Goal: Task Accomplishment & Management: Complete application form

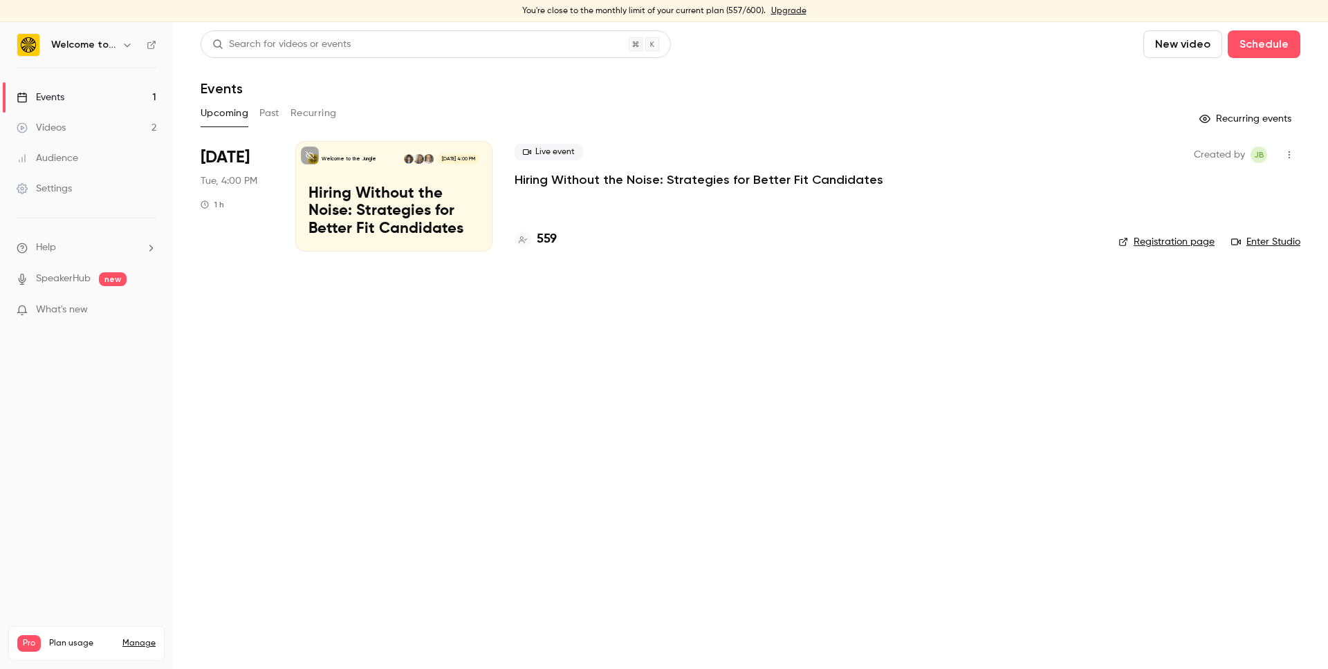
click at [1196, 41] on button "New video" at bounding box center [1182, 44] width 79 height 28
click at [928, 53] on div at bounding box center [664, 334] width 1328 height 669
click at [1270, 44] on button "Schedule" at bounding box center [1264, 44] width 73 height 28
click at [1240, 91] on li "One time event" at bounding box center [1224, 82] width 149 height 36
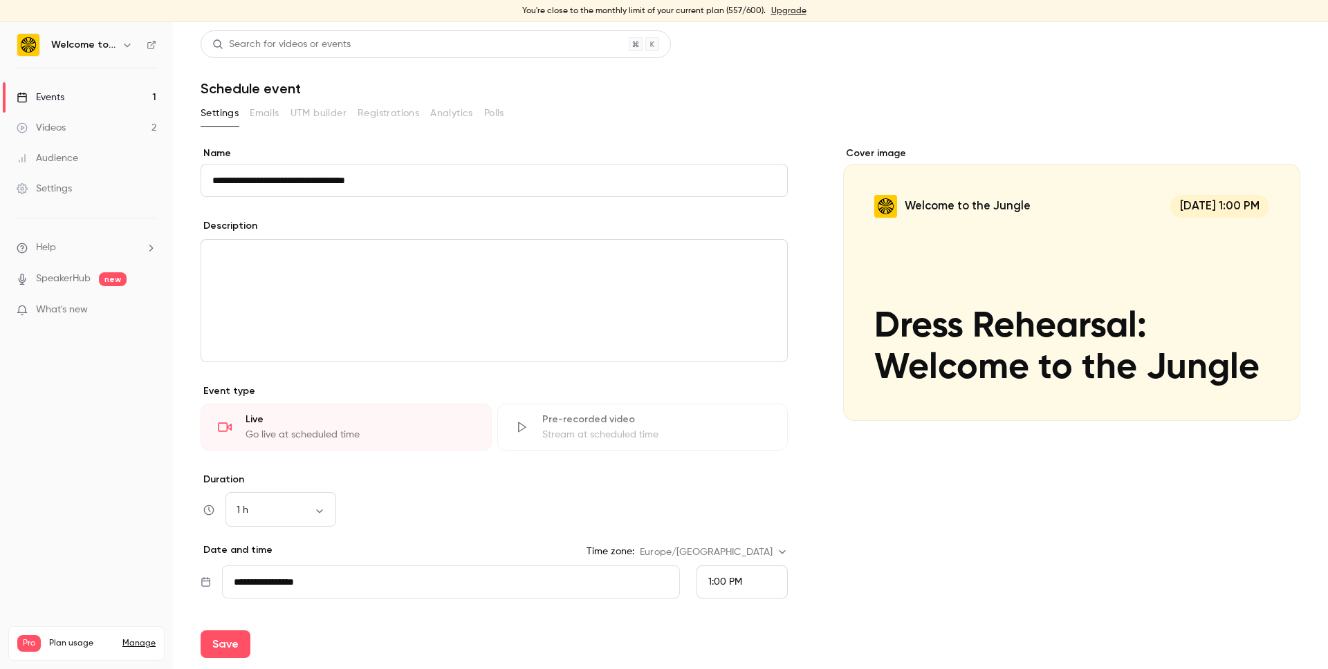
type input "**********"
click at [95, 100] on link "Events 1" at bounding box center [86, 97] width 173 height 30
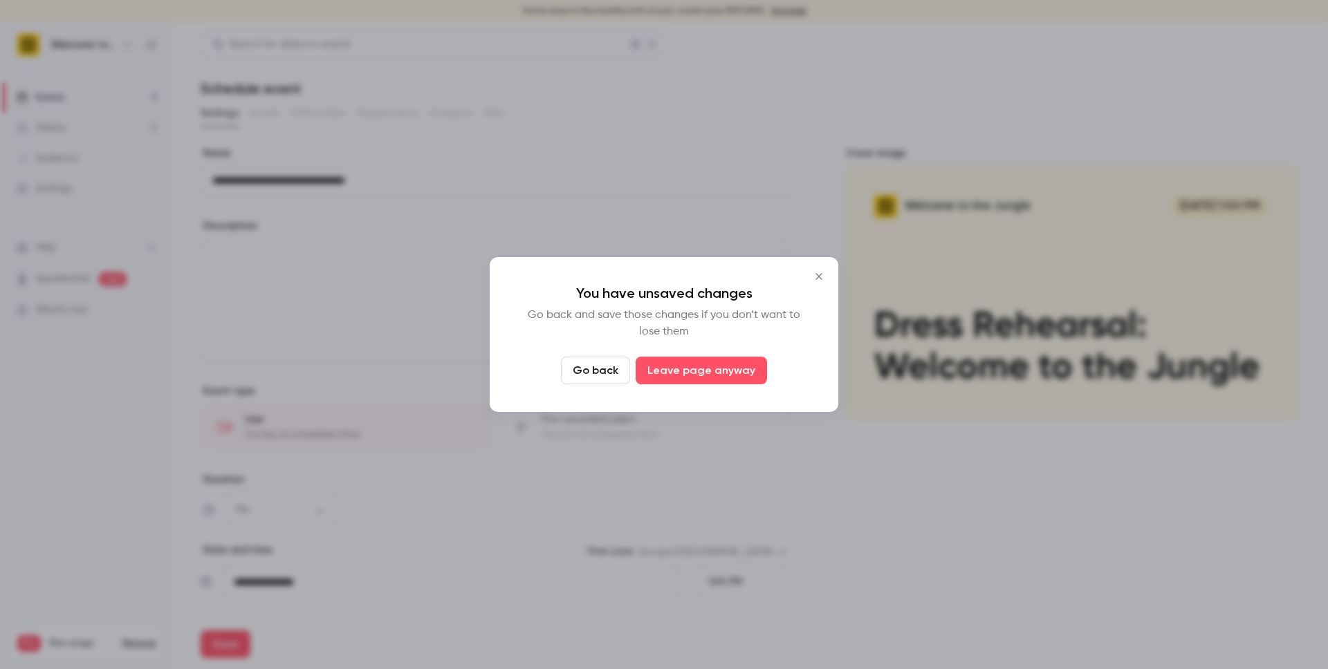
click at [813, 276] on icon "Close" at bounding box center [819, 276] width 17 height 11
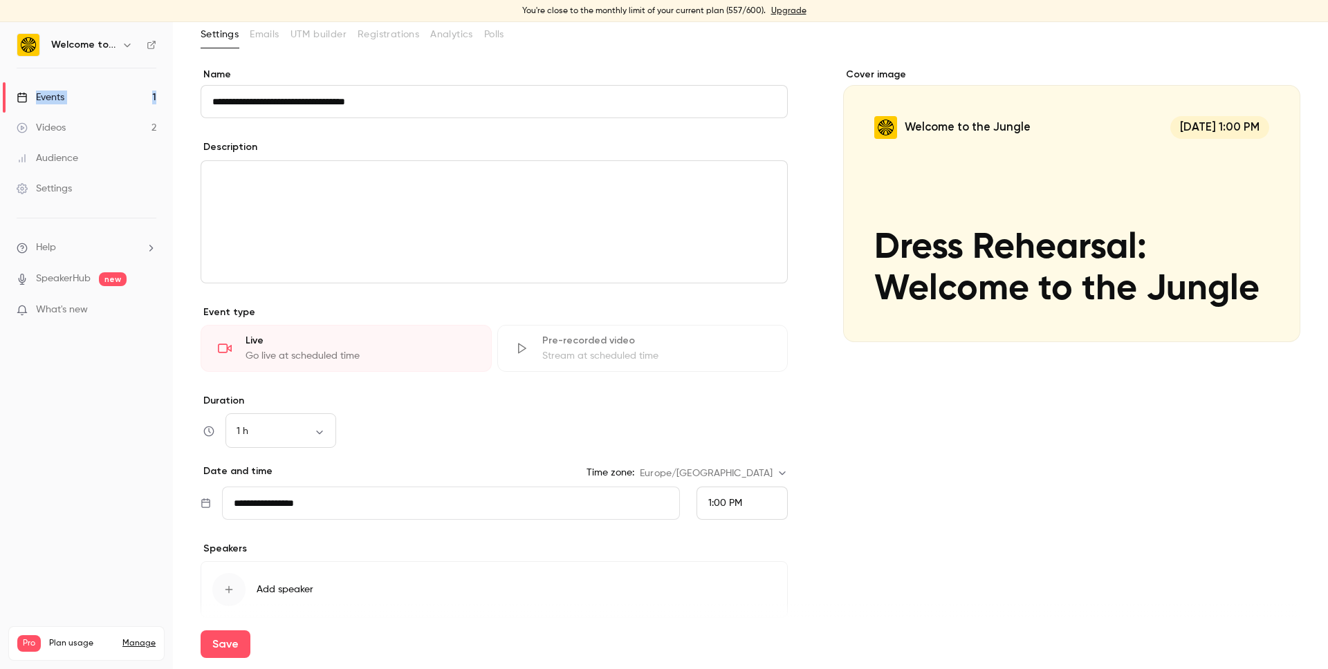
scroll to position [80, 0]
click at [741, 507] on span "1:00 PM" at bounding box center [725, 503] width 34 height 10
click at [737, 441] on span "1:30 PM" at bounding box center [724, 437] width 33 height 10
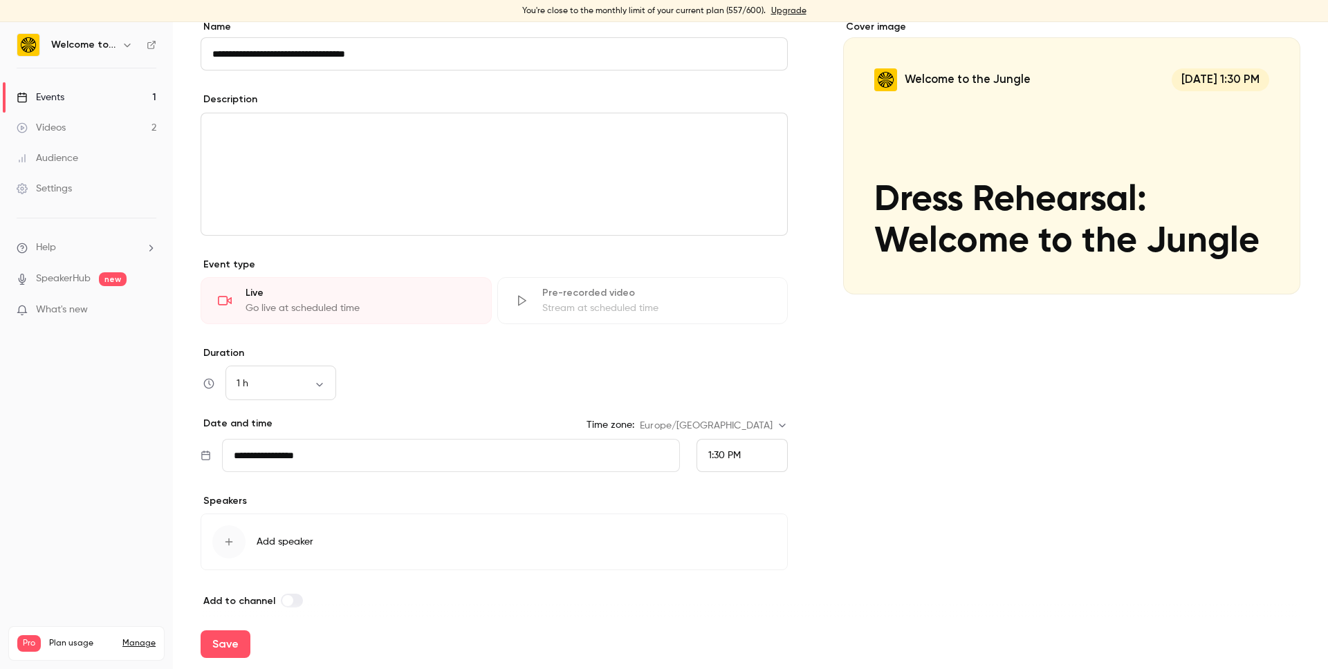
scroll to position [138, 0]
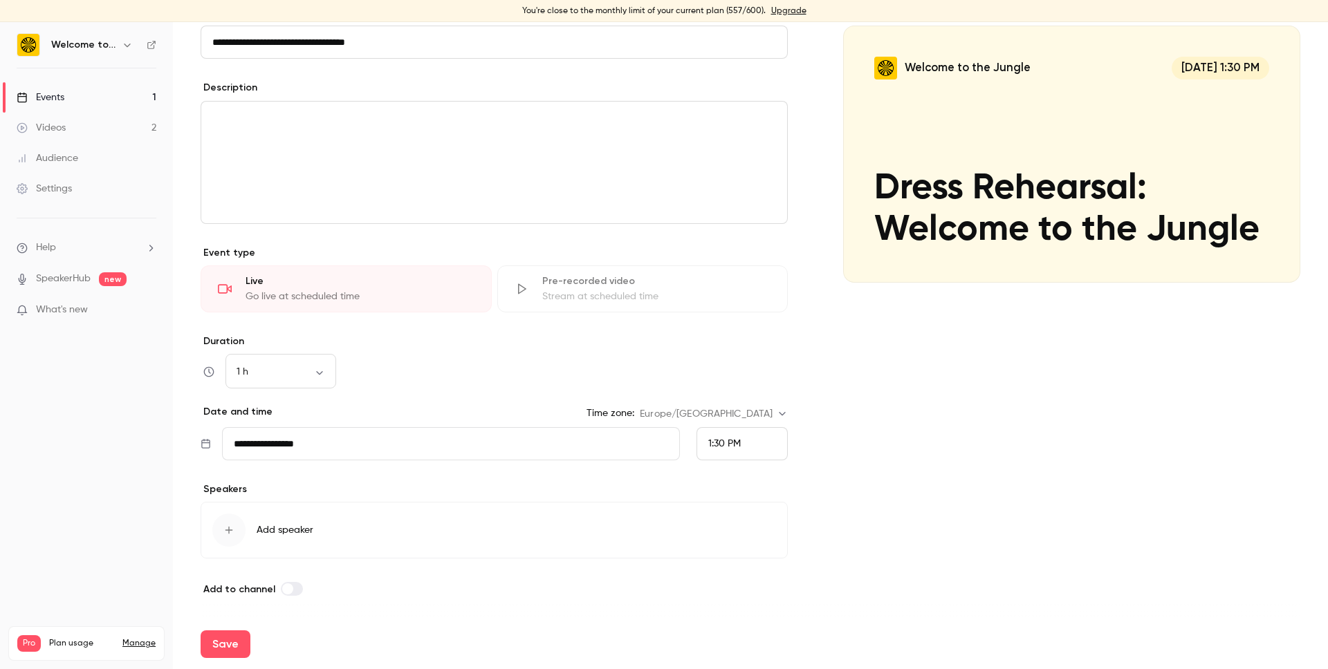
click at [242, 530] on div "button" at bounding box center [228, 530] width 33 height 33
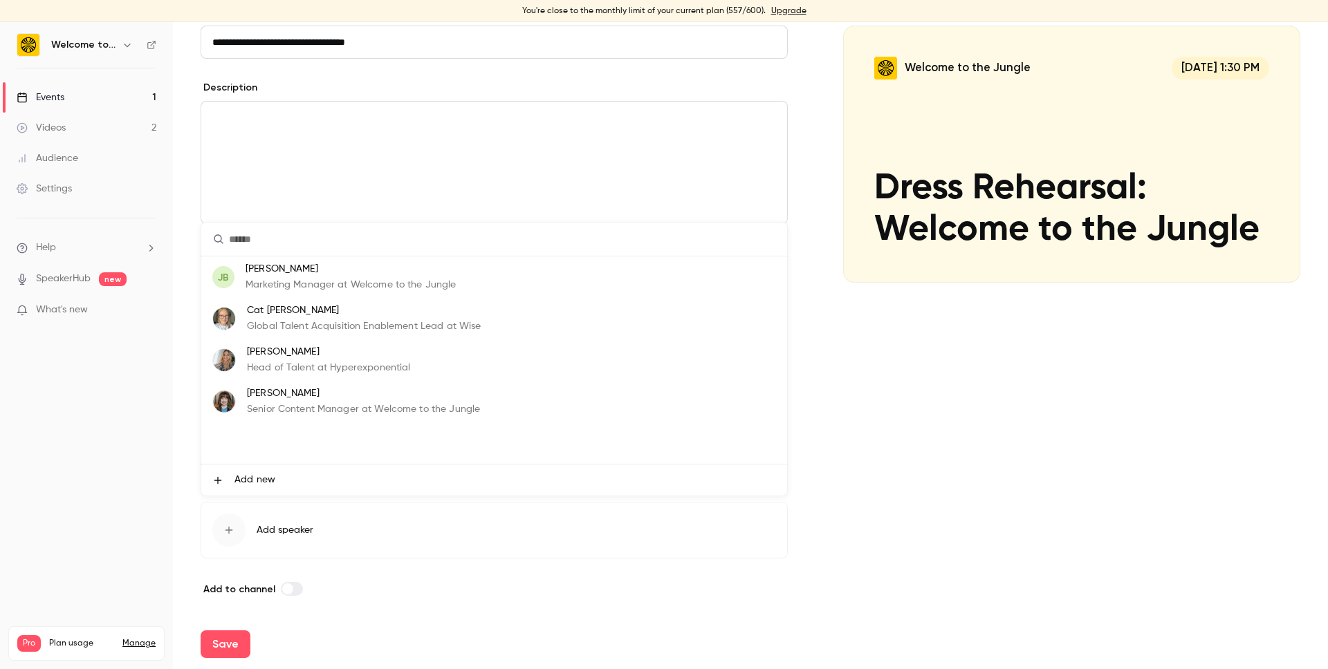
drag, startPoint x: 298, startPoint y: 411, endPoint x: 303, endPoint y: 420, distance: 10.8
click at [299, 411] on p "Senior Content Manager at Welcome to the Jungle" at bounding box center [363, 410] width 233 height 15
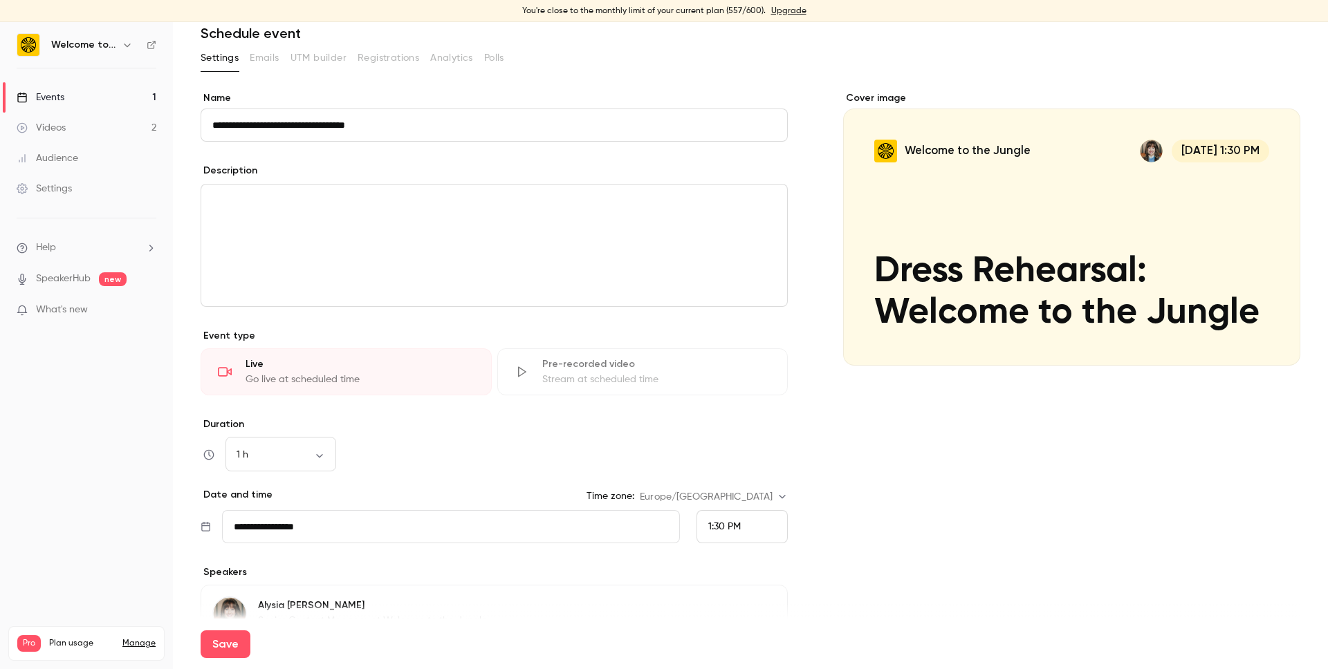
scroll to position [40, 0]
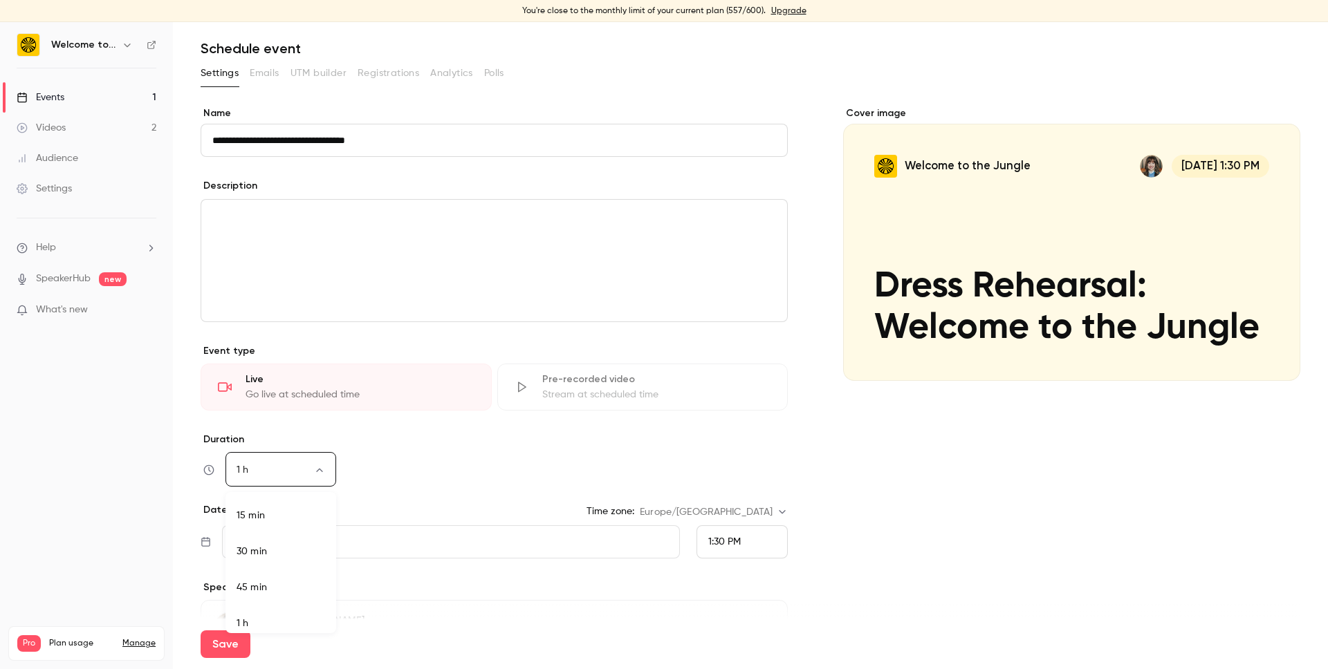
click at [293, 471] on body "**********" at bounding box center [664, 345] width 1328 height 647
click at [279, 546] on li "30 min" at bounding box center [280, 544] width 111 height 36
type input "**"
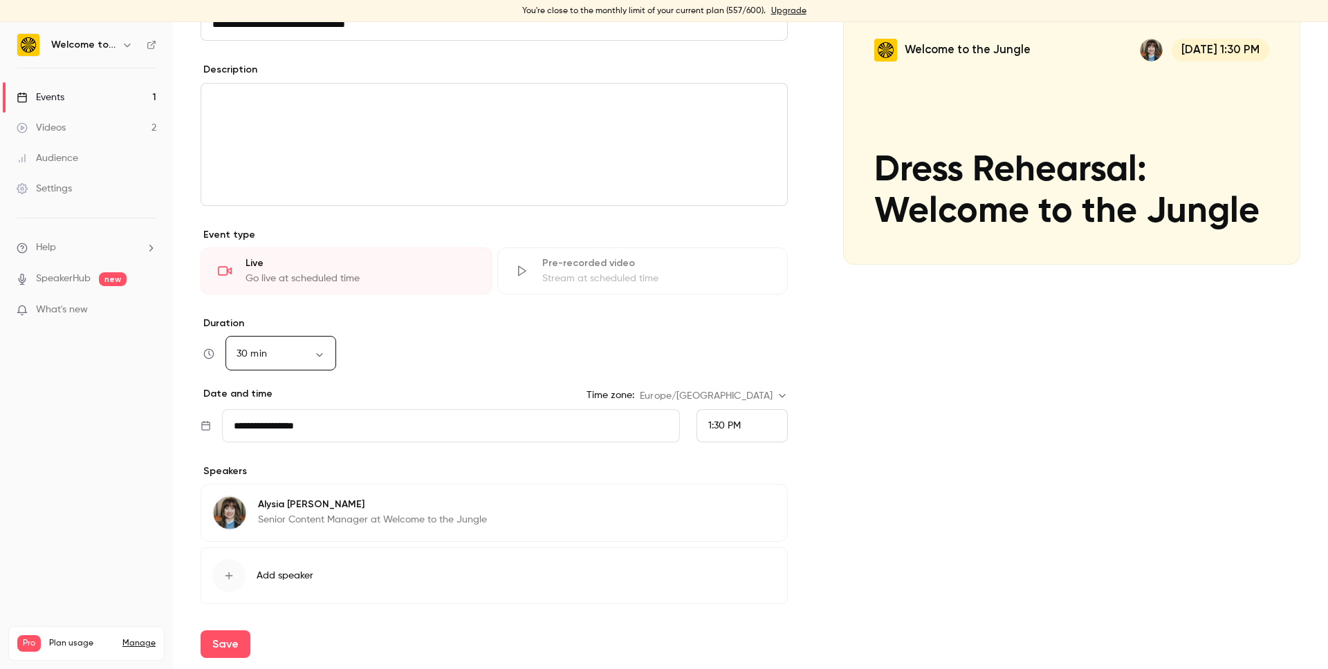
scroll to position [202, 0]
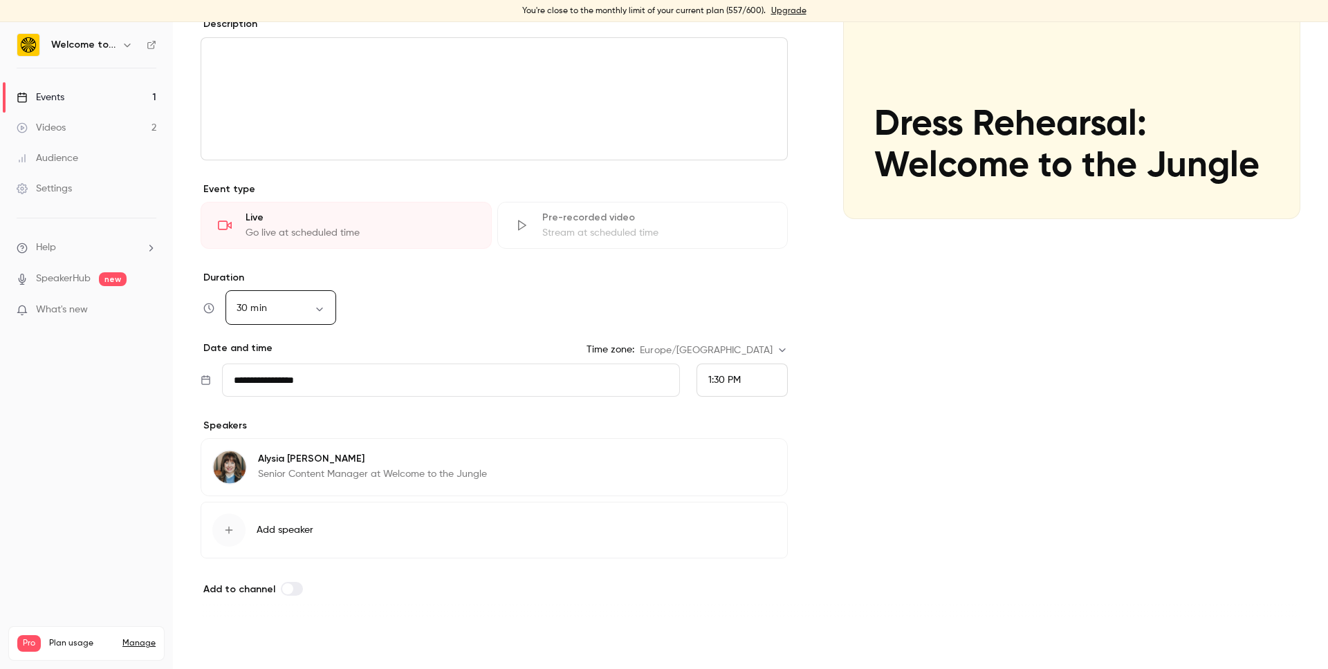
click at [230, 644] on button "Save" at bounding box center [226, 645] width 50 height 28
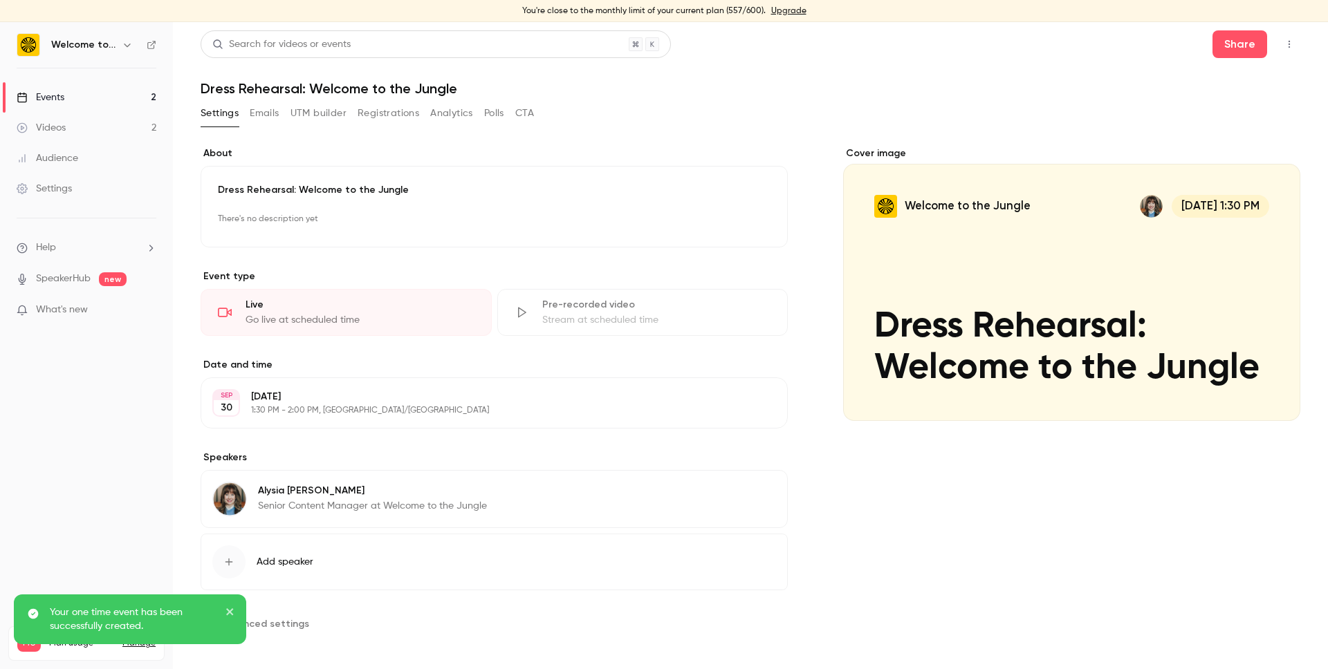
click at [172, 620] on p "Your one time event has been successfully created." at bounding box center [133, 620] width 166 height 28
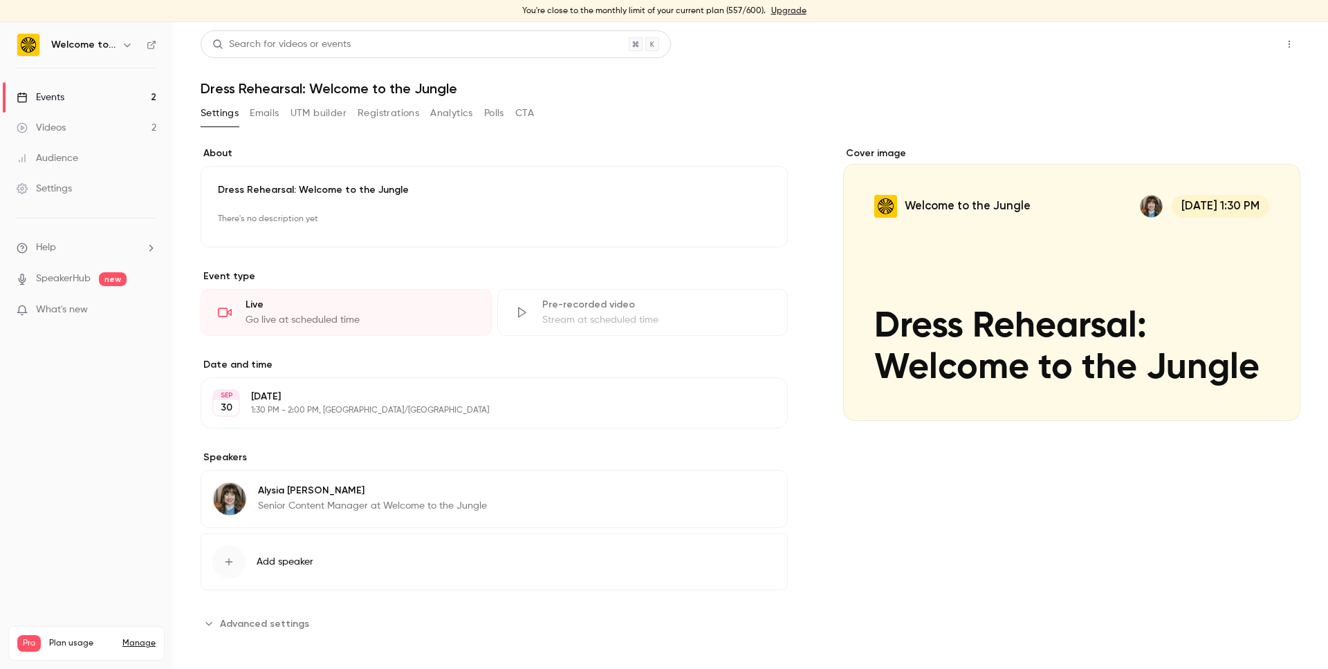
click at [1255, 44] on button "Share" at bounding box center [1239, 44] width 55 height 28
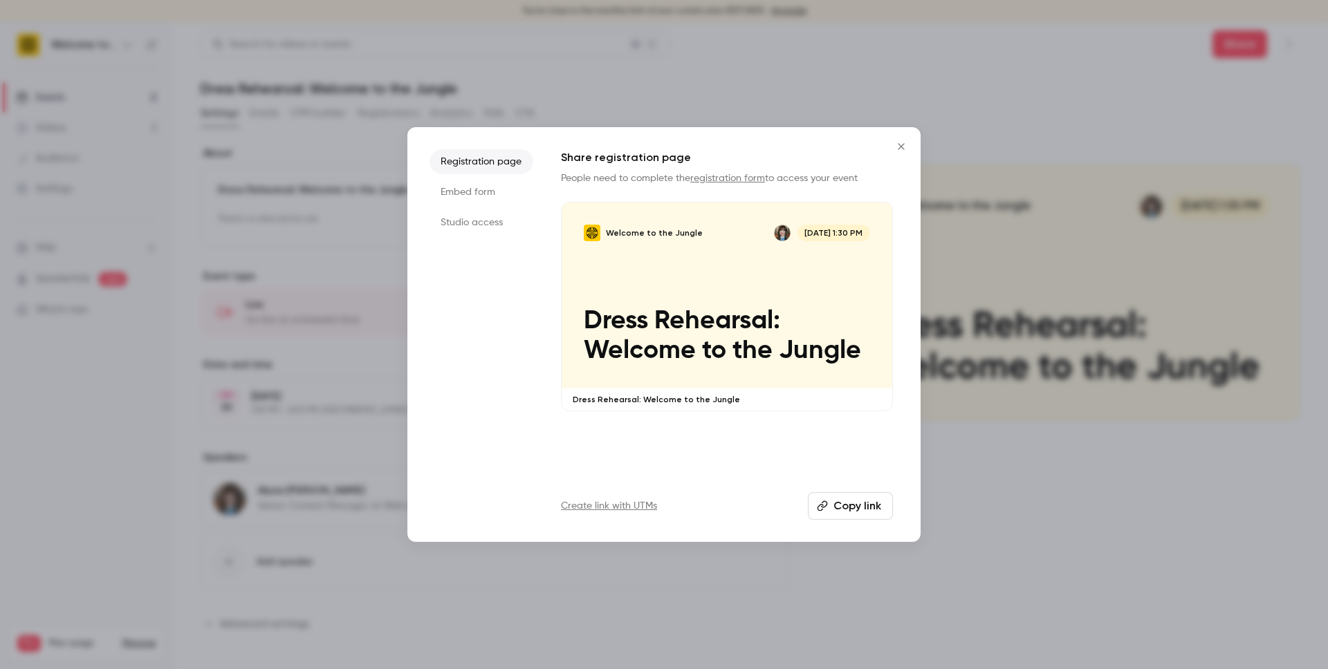
click at [724, 179] on link "registration form" at bounding box center [727, 179] width 75 height 10
click at [861, 503] on button "Copy link" at bounding box center [850, 506] width 85 height 28
click at [896, 144] on icon "Close" at bounding box center [901, 146] width 17 height 11
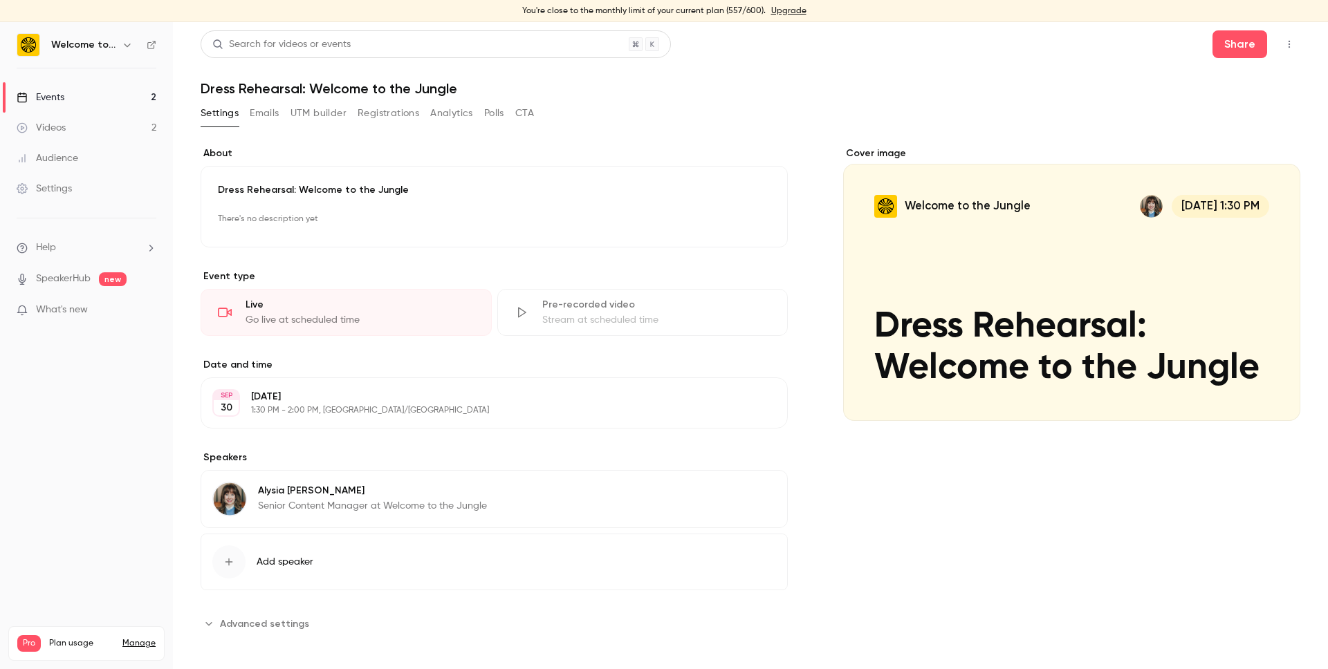
click at [1292, 44] on icon "button" at bounding box center [1289, 44] width 11 height 10
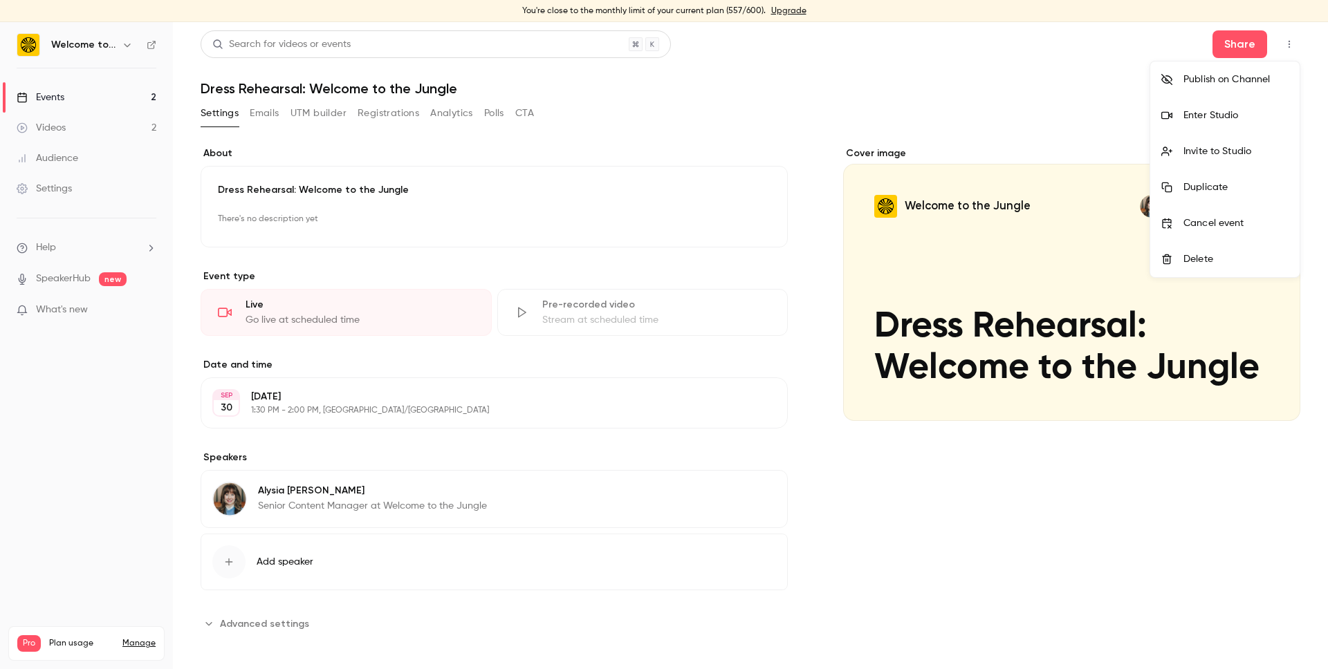
click at [1255, 124] on li "Enter Studio" at bounding box center [1224, 116] width 149 height 36
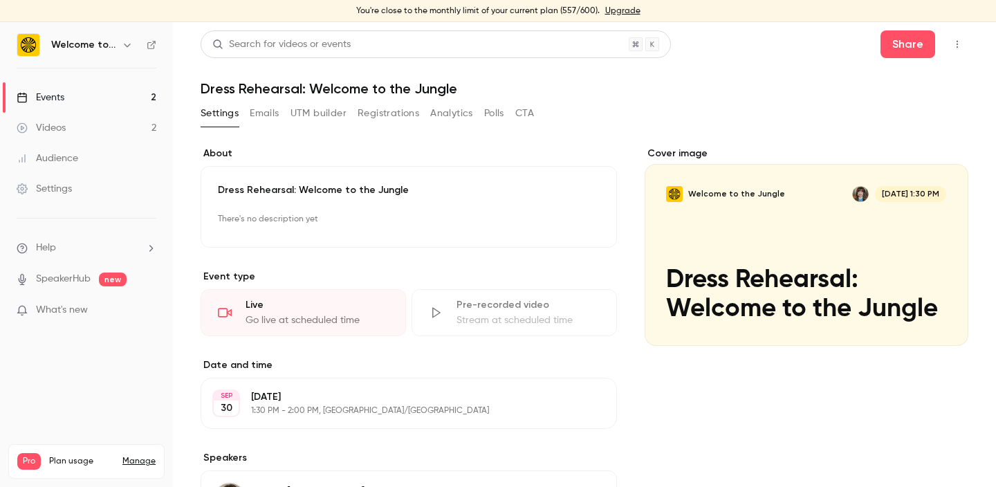
click at [960, 45] on icon "button" at bounding box center [957, 44] width 11 height 10
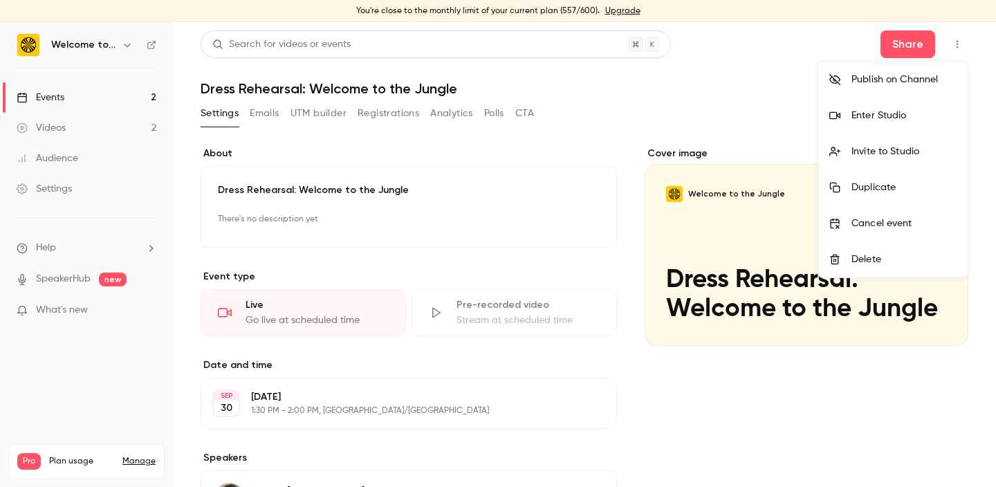
click at [905, 123] on li "Enter Studio" at bounding box center [892, 116] width 149 height 36
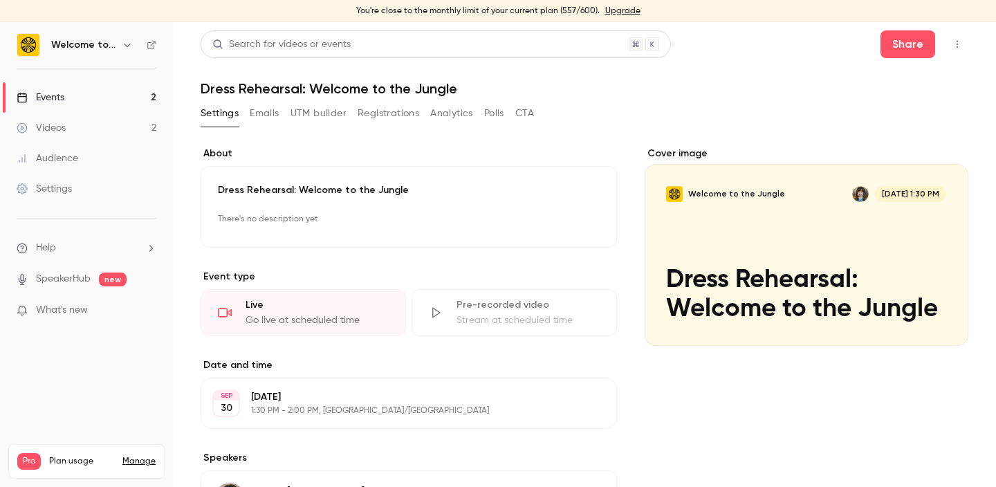
click at [82, 102] on link "Events 2" at bounding box center [86, 97] width 173 height 30
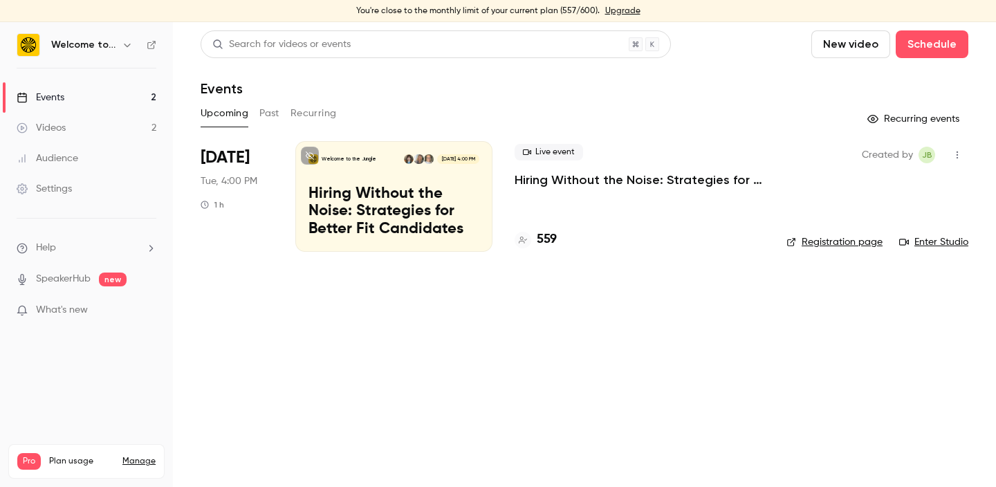
click at [547, 176] on p "Hiring Without the Noise: Strategies for Better Fit Candidates" at bounding box center [640, 180] width 250 height 17
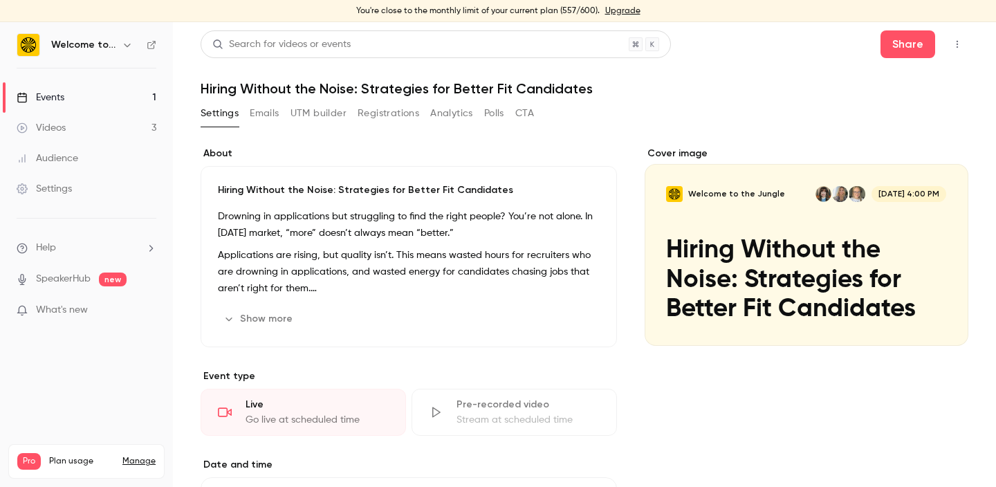
click at [528, 110] on button "CTA" at bounding box center [524, 113] width 19 height 22
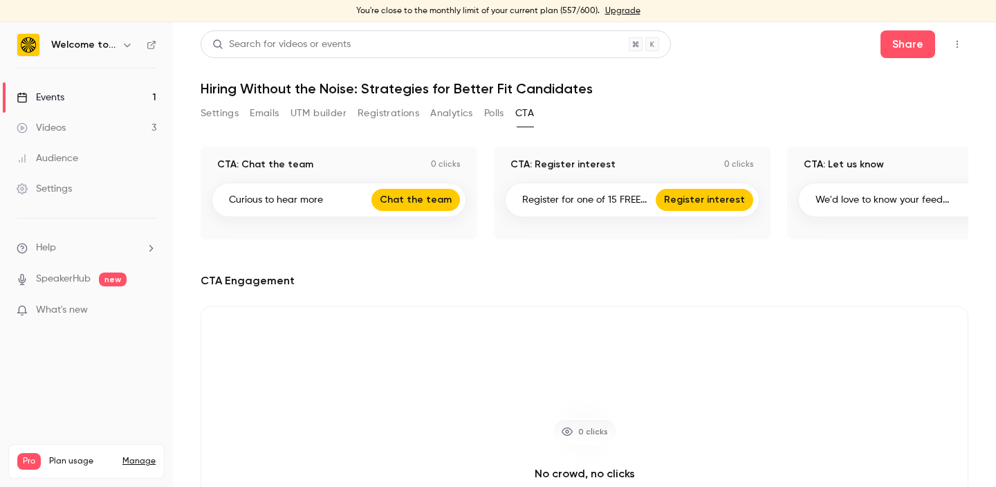
click at [954, 46] on icon "button" at bounding box center [957, 44] width 11 height 10
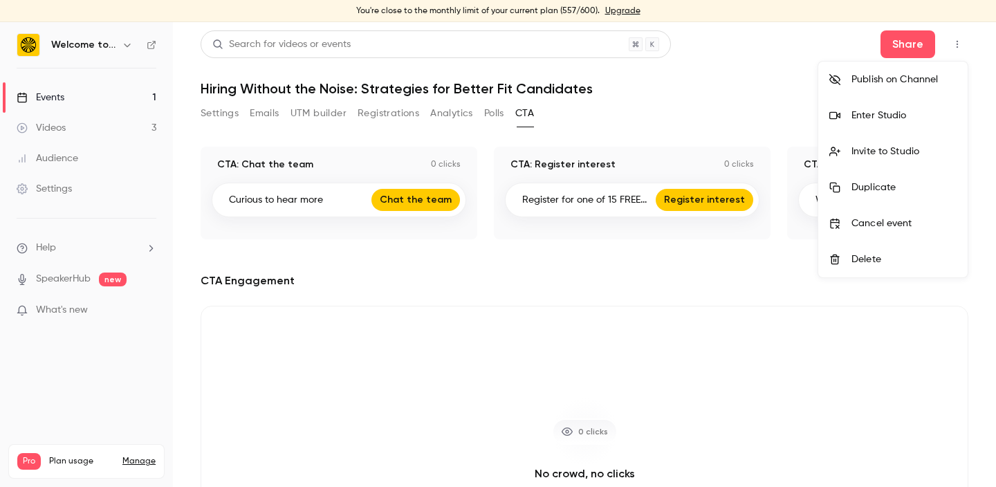
click at [909, 122] on li "Enter Studio" at bounding box center [892, 116] width 149 height 36
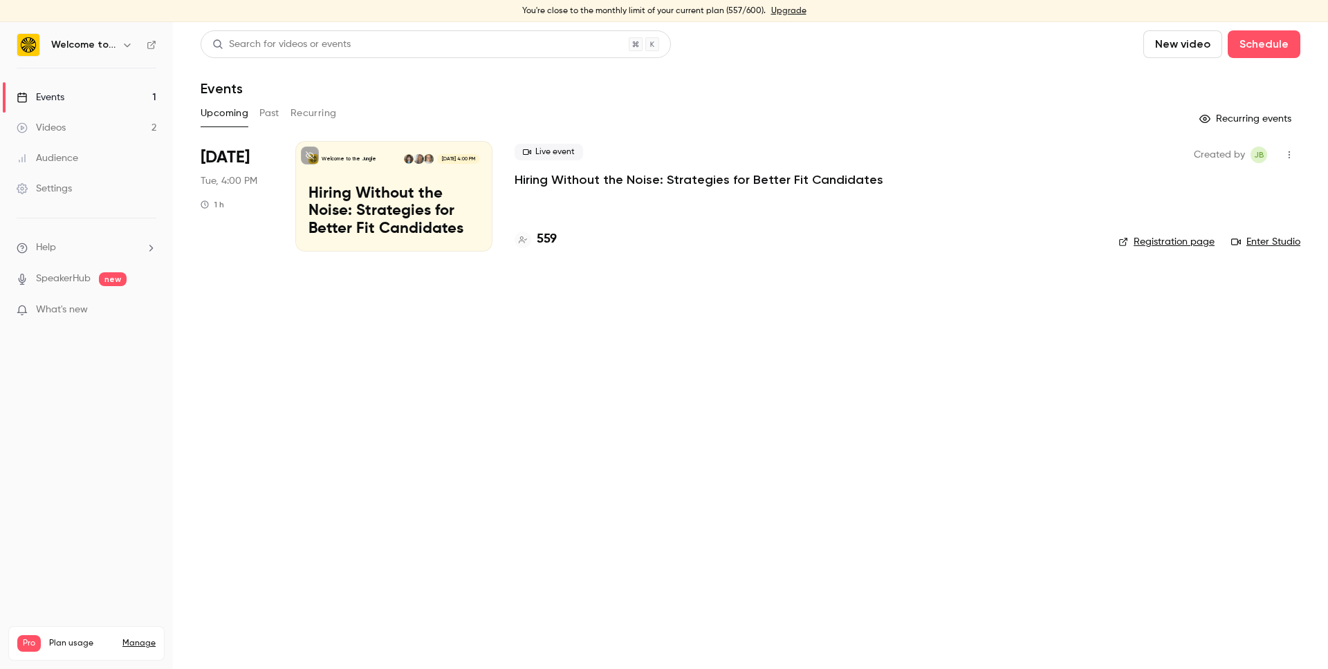
click at [533, 176] on p "Hiring Without the Noise: Strategies for Better Fit Candidates" at bounding box center [699, 180] width 369 height 17
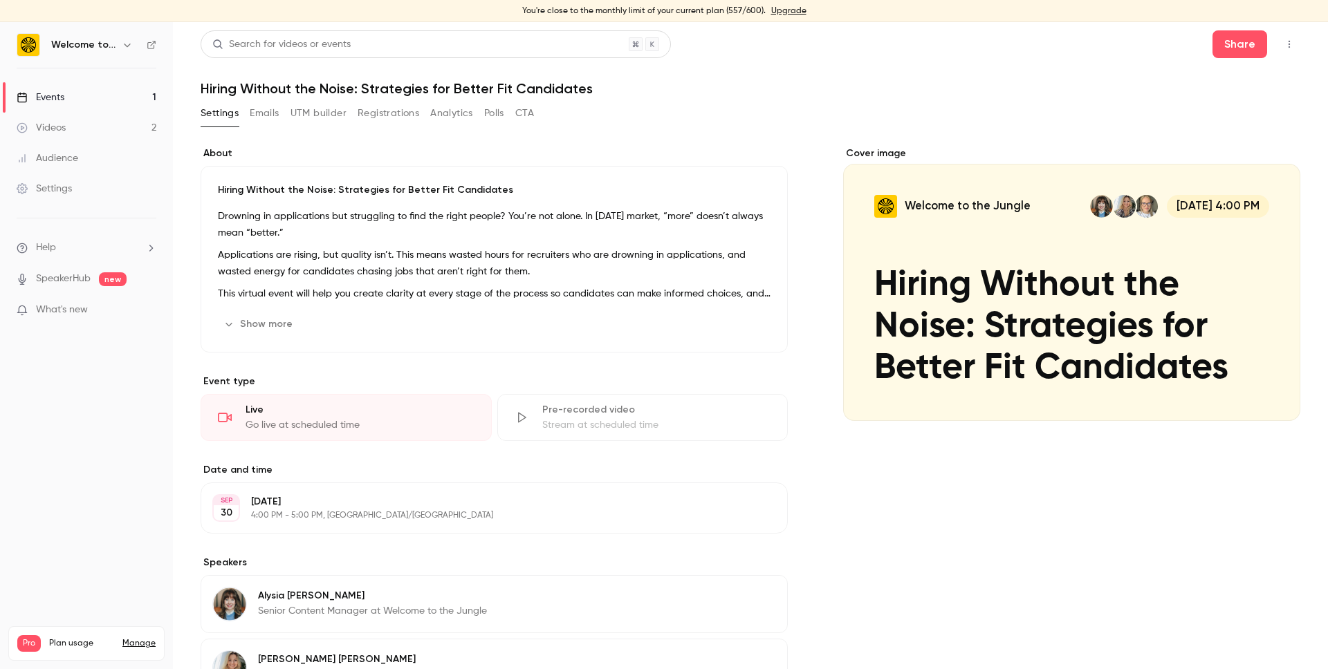
click at [271, 113] on button "Emails" at bounding box center [264, 113] width 29 height 22
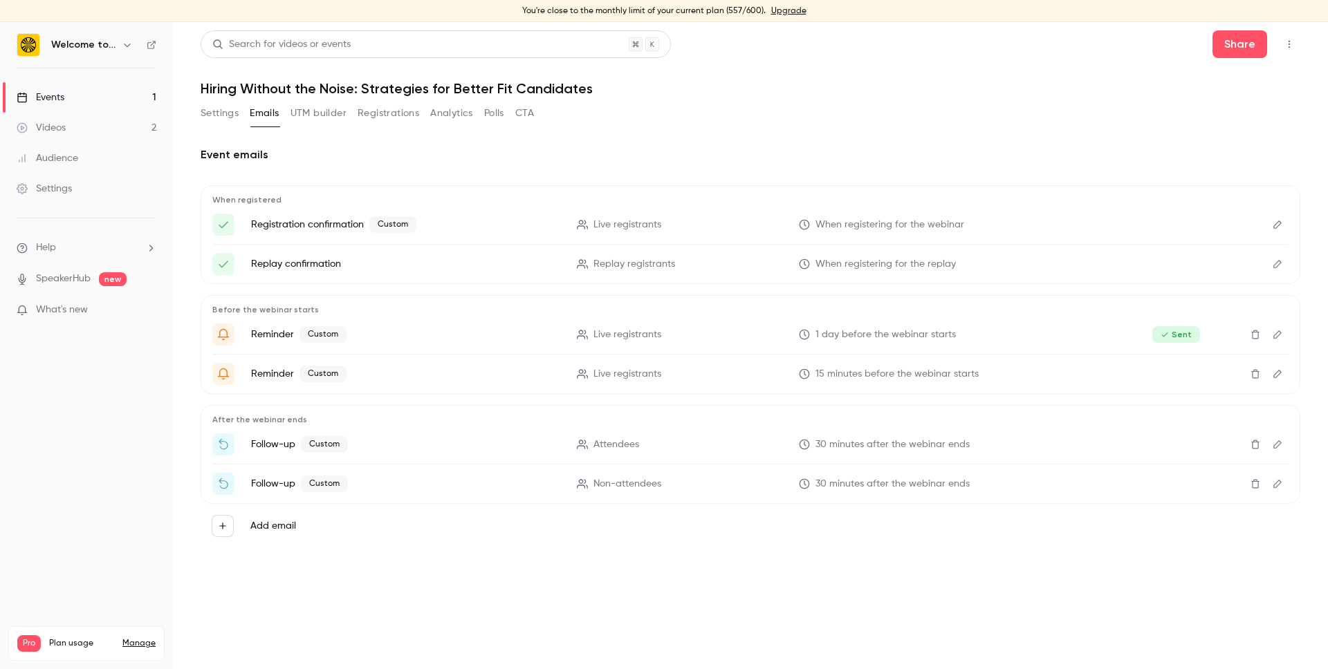
click at [477, 115] on div "Settings Emails UTM builder Registrations Analytics Polls CTA" at bounding box center [367, 113] width 333 height 22
click at [445, 115] on button "Analytics" at bounding box center [451, 113] width 43 height 22
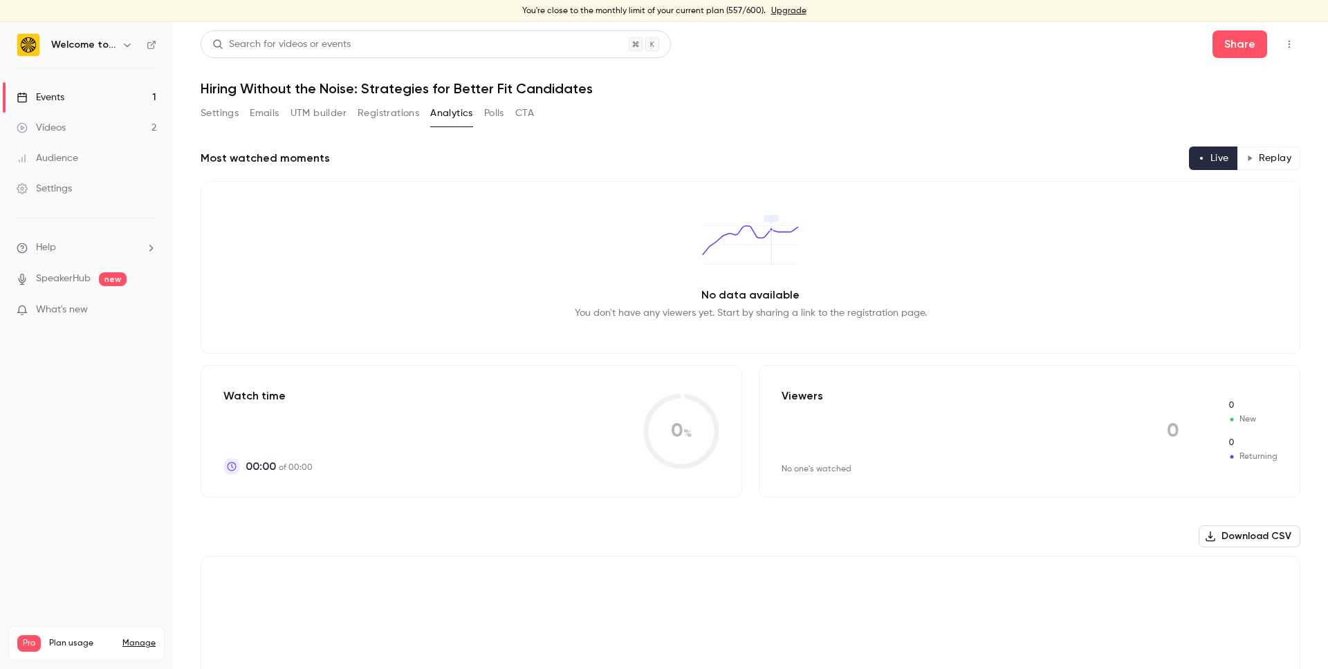
click at [488, 115] on button "Polls" at bounding box center [494, 113] width 20 height 22
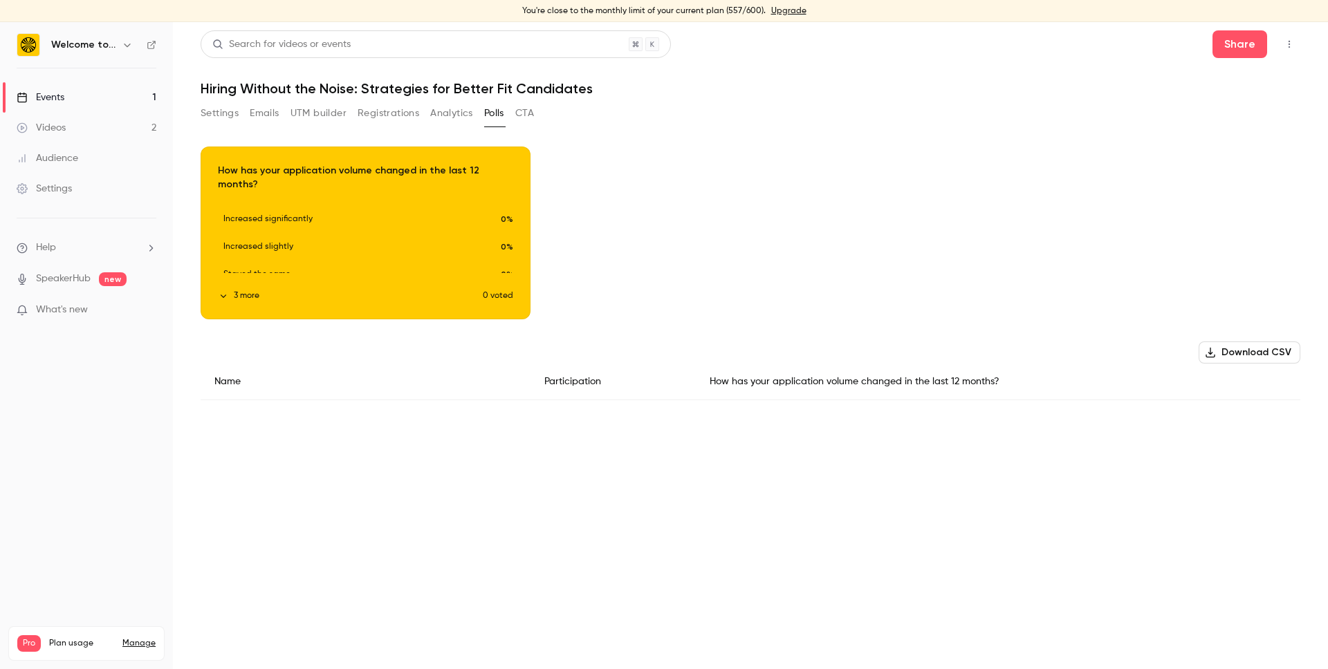
click at [528, 110] on button "CTA" at bounding box center [524, 113] width 19 height 22
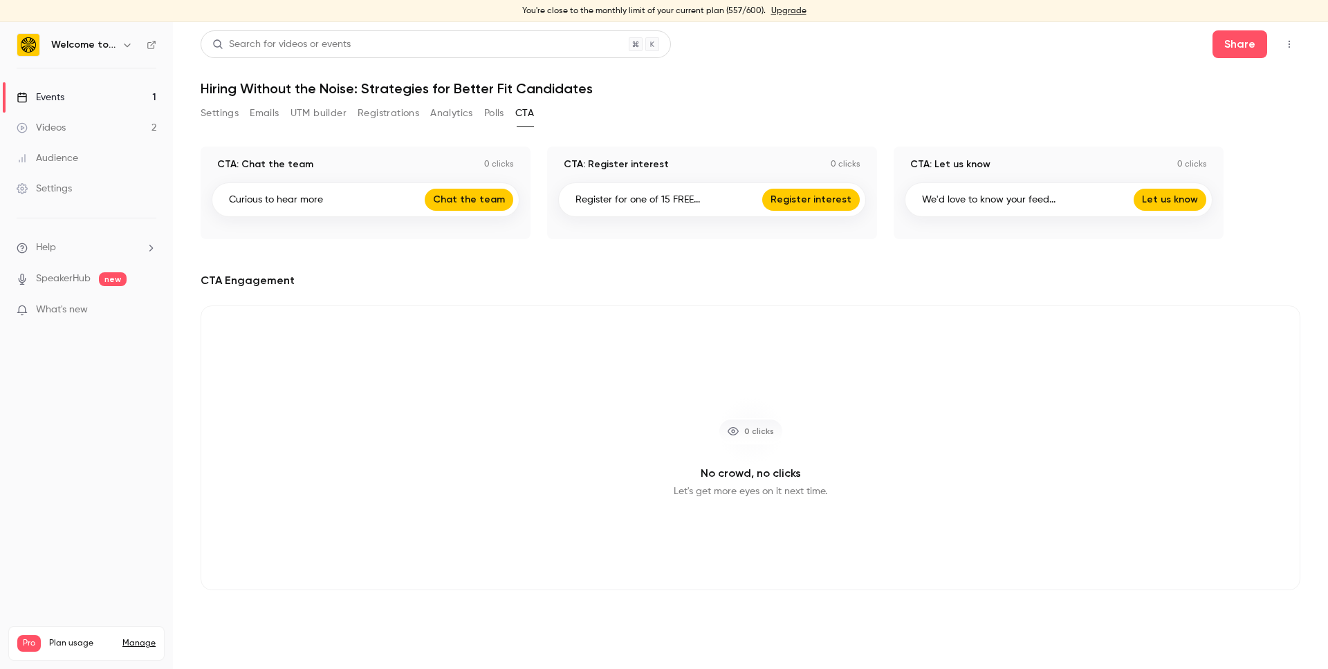
click at [214, 115] on button "Settings" at bounding box center [220, 113] width 38 height 22
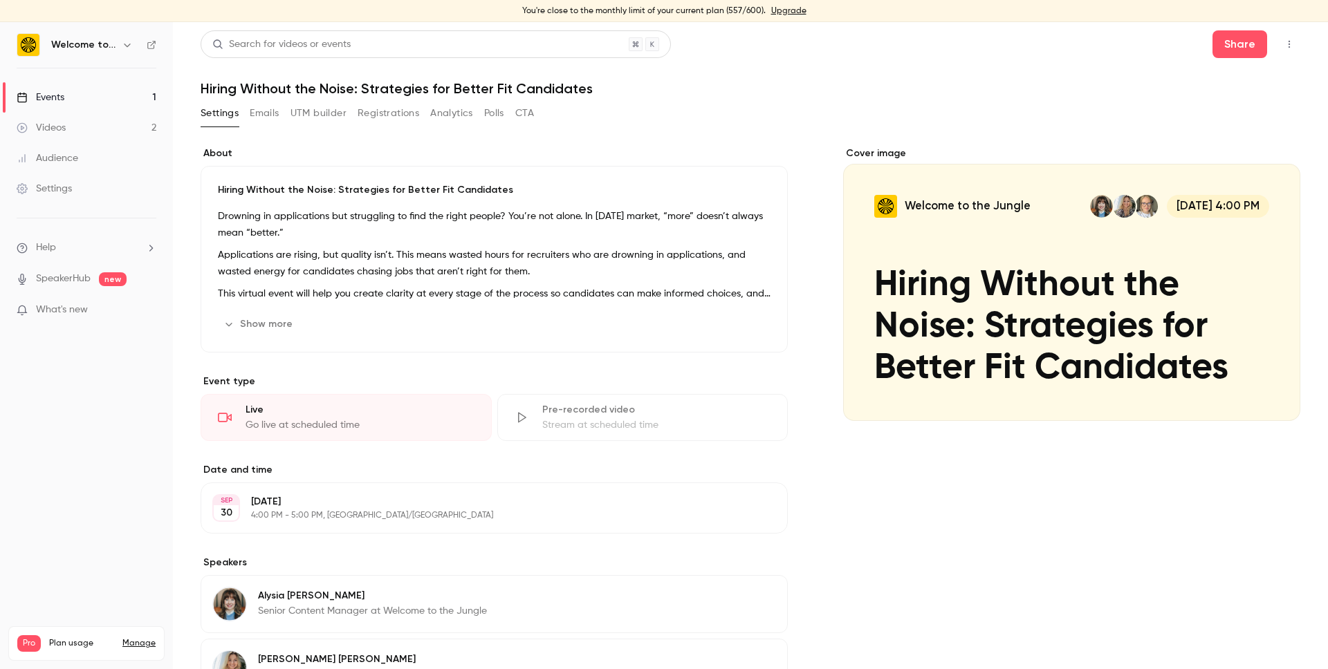
click at [1289, 46] on icon "button" at bounding box center [1289, 44] width 11 height 10
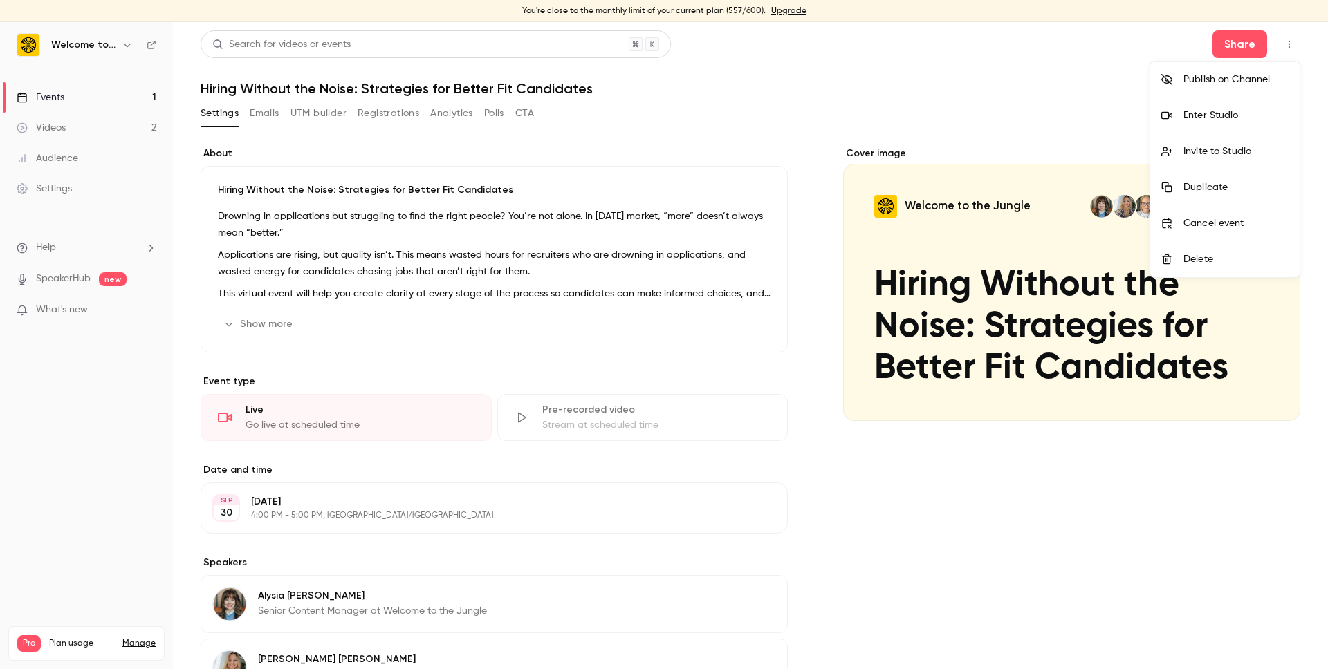
click at [1239, 115] on div "Enter Studio" at bounding box center [1235, 116] width 105 height 14
